Goal: Consume media (video, audio)

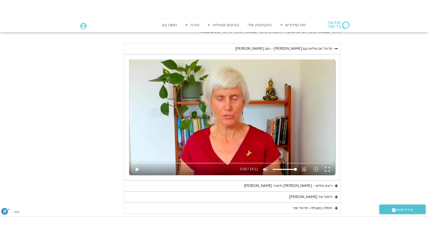
scroll to position [283, 0]
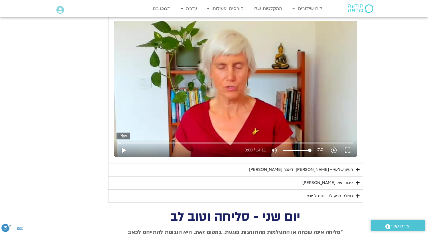
click at [120, 149] on button "play_arrow" at bounding box center [123, 151] width 14 height 14
type input "0.777687"
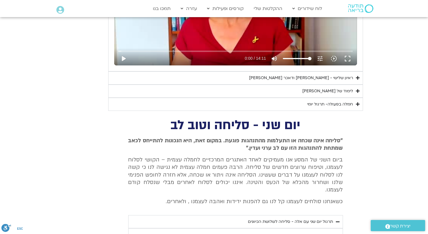
scroll to position [378, 0]
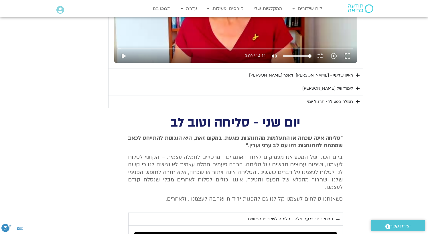
click at [358, 76] on icon "Accordion. Open links with Enter or Space, close with Escape, and navigate with…" at bounding box center [358, 75] width 4 height 4
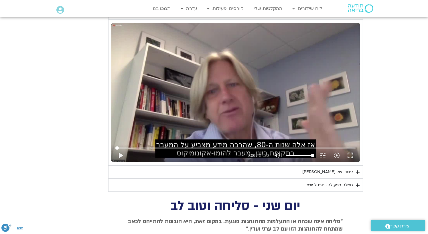
scroll to position [441, 0]
